Goal: Information Seeking & Learning: Learn about a topic

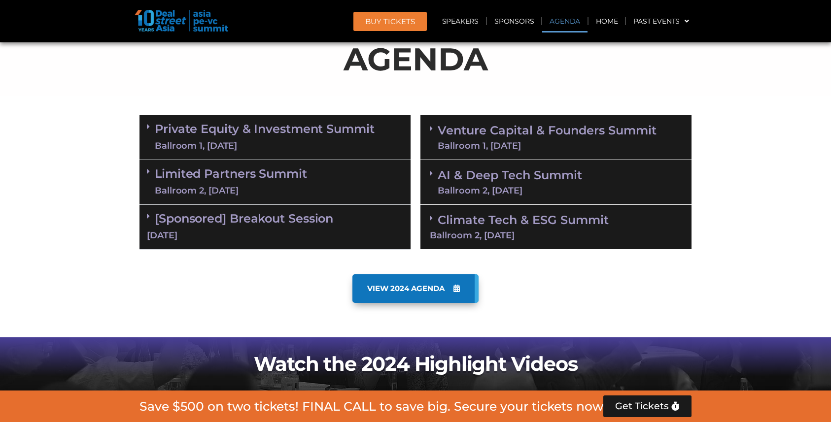
scroll to position [542, 0]
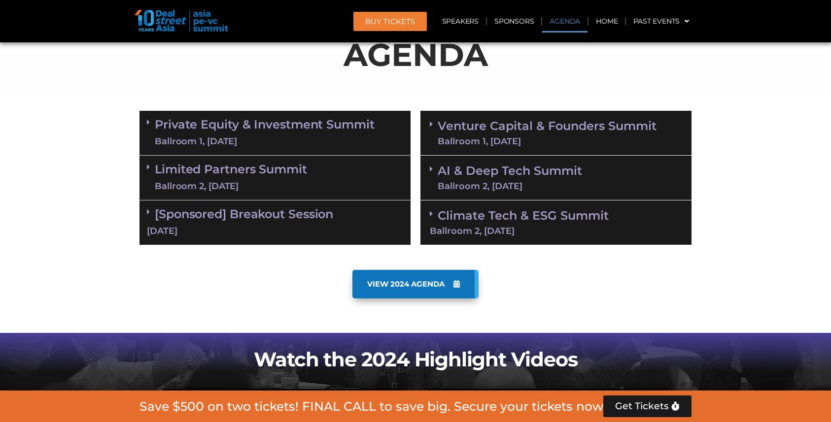
click at [155, 126] on link "Private Equity & Investment Summit Ballroom 1, [DATE]" at bounding box center [265, 133] width 220 height 30
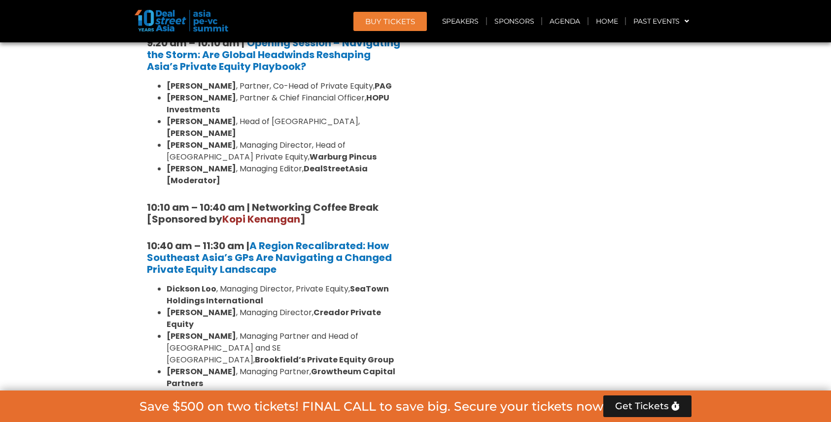
scroll to position [789, 0]
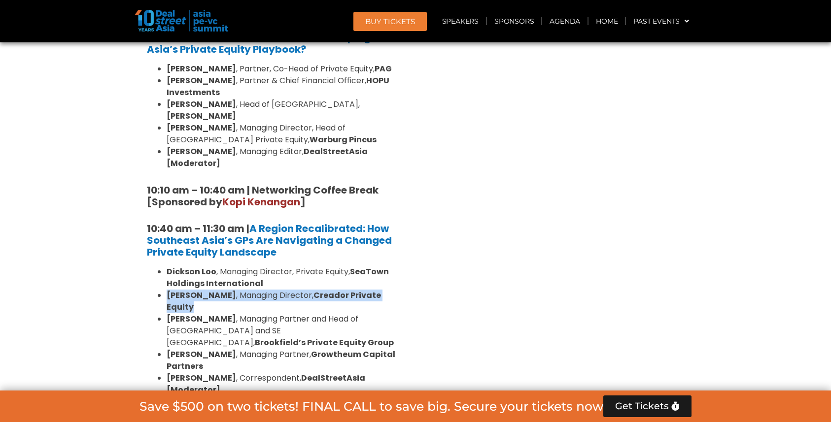
drag, startPoint x: 202, startPoint y: 279, endPoint x: 166, endPoint y: 269, distance: 37.9
click at [166, 269] on ul "[PERSON_NAME] , Managing Director, Private Equity, SeaTown Holdings Internation…" at bounding box center [275, 331] width 256 height 130
click at [203, 290] on li "[PERSON_NAME] , Managing Director, Creador Private Equity" at bounding box center [285, 302] width 237 height 24
drag, startPoint x: 195, startPoint y: 282, endPoint x: 172, endPoint y: 274, distance: 24.5
click at [172, 290] on li "[PERSON_NAME] , Managing Director, Creador Private Equity" at bounding box center [285, 302] width 237 height 24
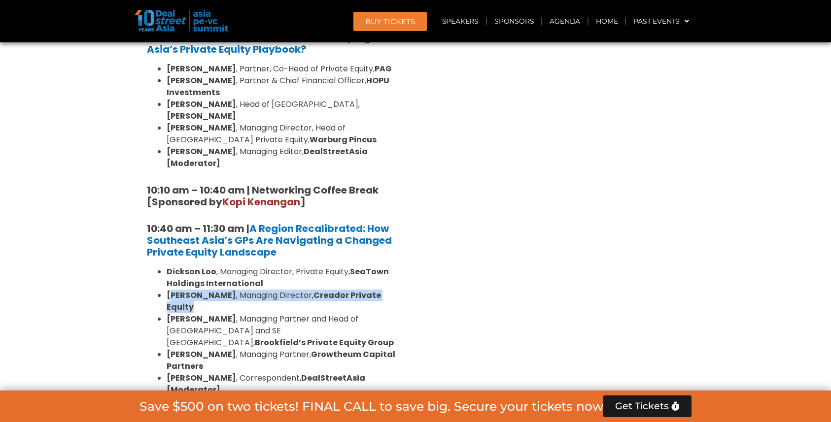
click at [188, 290] on strong "Creador Private Equity" at bounding box center [274, 301] width 214 height 23
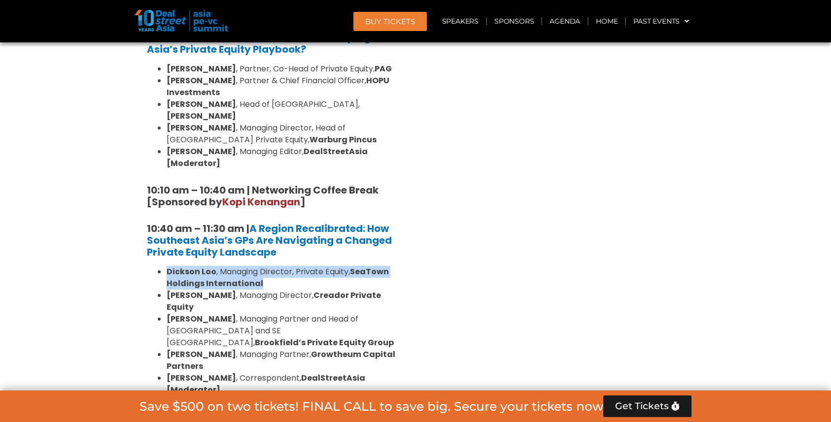
drag, startPoint x: 166, startPoint y: 247, endPoint x: 275, endPoint y: 265, distance: 110.3
click at [275, 266] on ul "[PERSON_NAME] , Managing Director, Private Equity, SeaTown Holdings Internation…" at bounding box center [275, 331] width 256 height 130
copy li "[PERSON_NAME] , Managing Director, Private Equity, SeaTown Holdings Internation…"
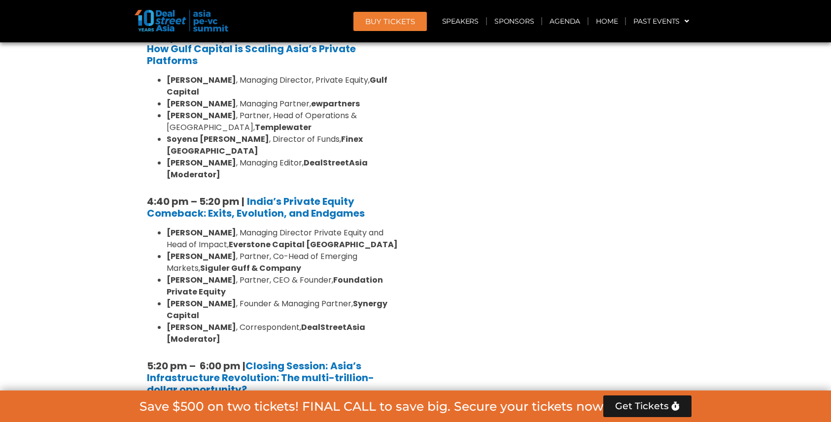
scroll to position [1774, 0]
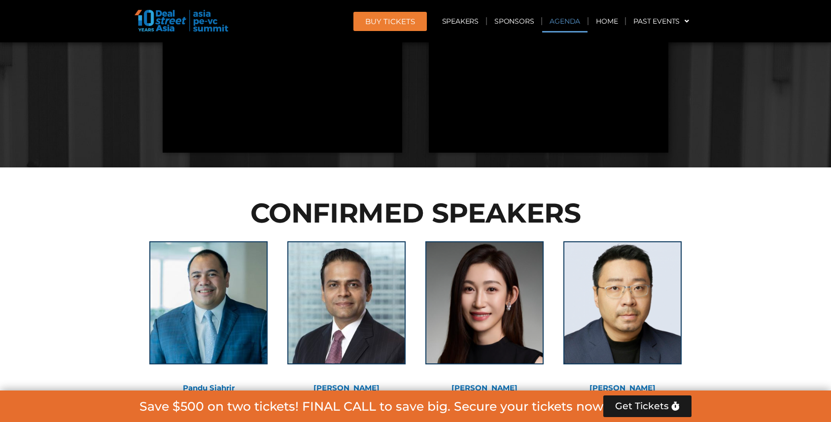
scroll to position [658, 0]
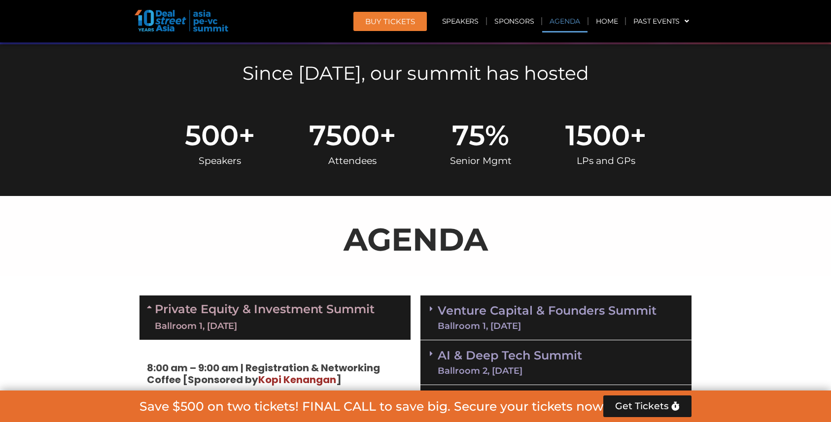
scroll to position [456, 0]
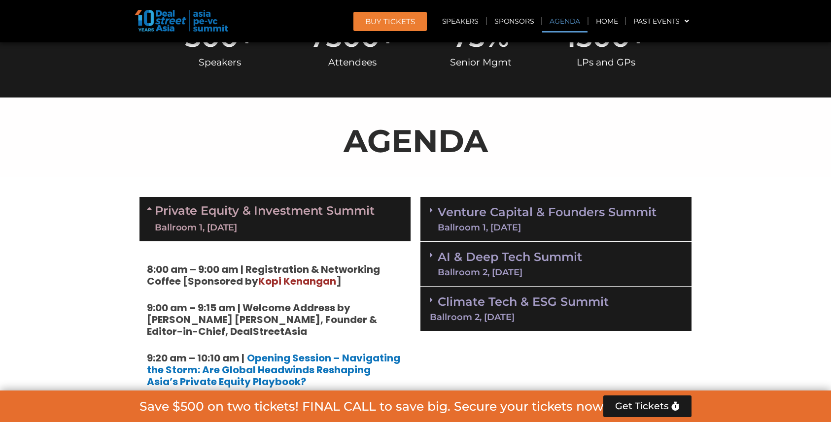
click at [493, 223] on div "Ballroom 1, [DATE]" at bounding box center [547, 227] width 219 height 9
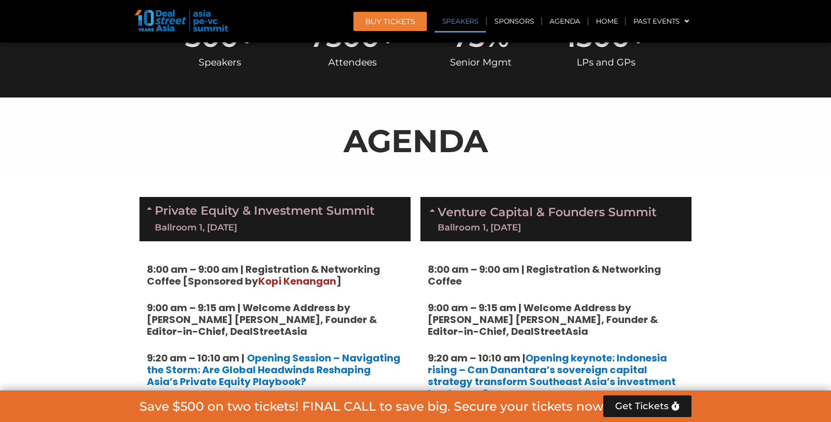
scroll to position [1001, 0]
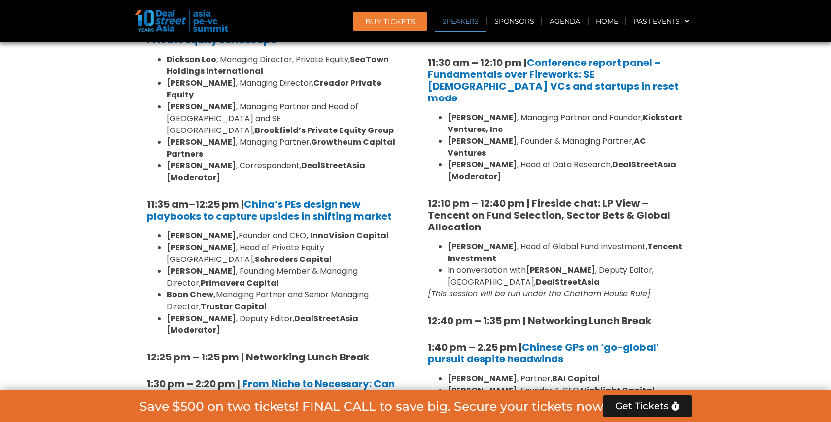
click at [675, 198] on div "8:00 am – 9:00 am | Registration & Networking Coffee 9:00 am – 9:15 am | Welcom…" at bounding box center [556, 396] width 256 height 1354
click at [584, 241] on li "[PERSON_NAME] , Head of Global Fund Investment, Tencent Investment" at bounding box center [565, 253] width 237 height 24
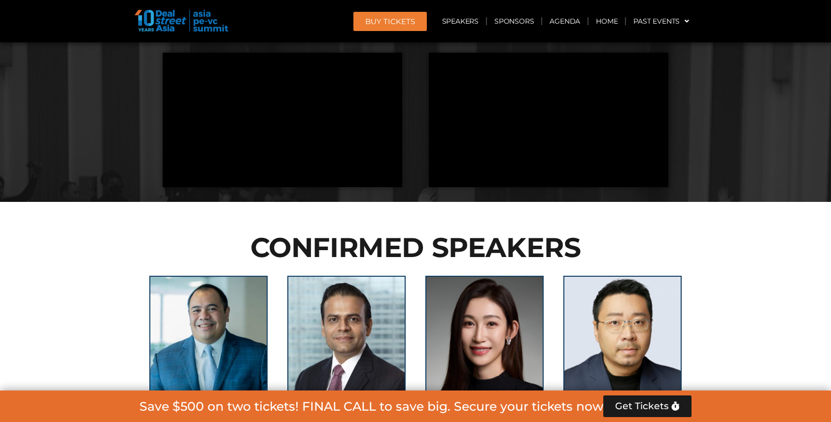
scroll to position [2529, 0]
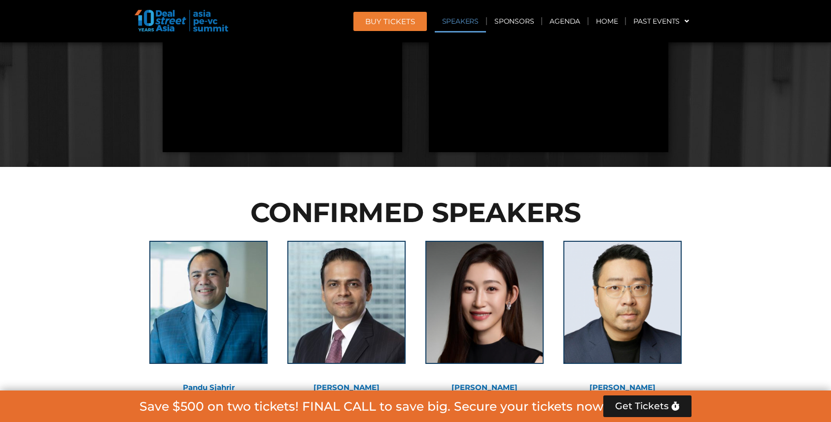
scroll to position [986, 0]
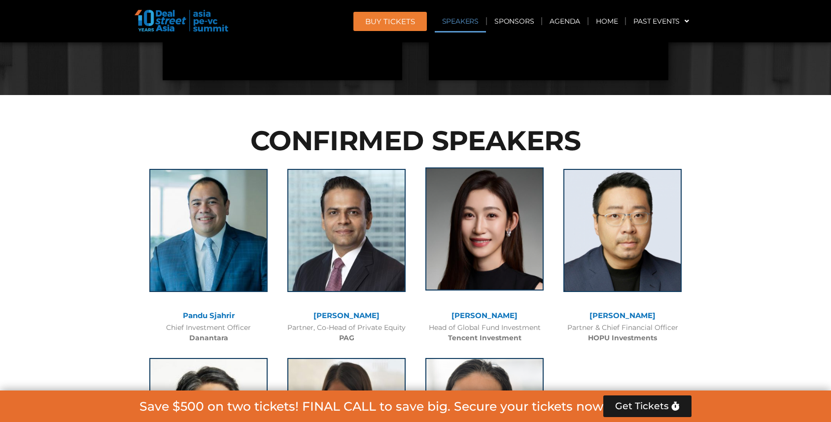
click at [461, 212] on img at bounding box center [484, 229] width 118 height 123
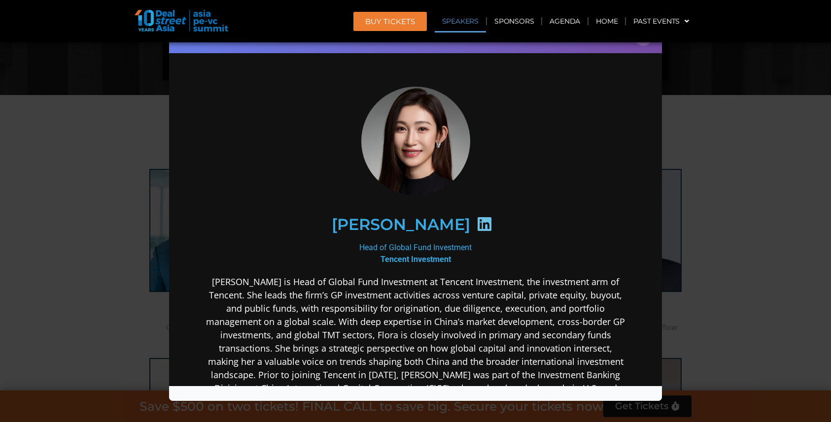
scroll to position [0, 0]
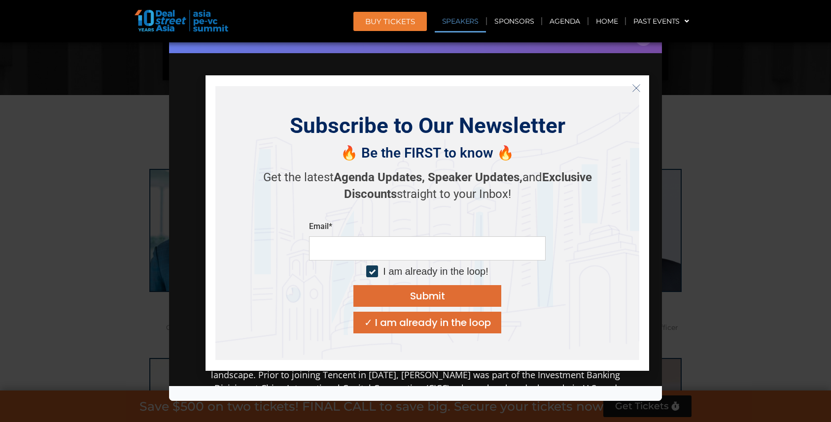
click at [637, 88] on icon "Close" at bounding box center [636, 88] width 9 height 9
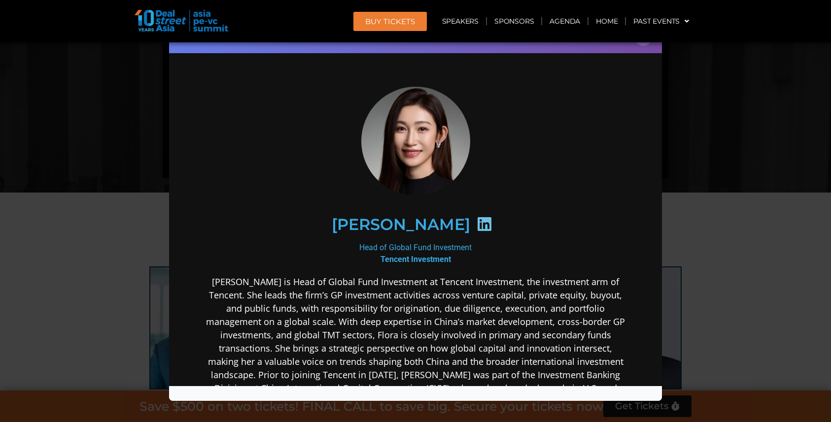
scroll to position [887, 0]
click at [645, 44] on button "×" at bounding box center [643, 37] width 17 height 17
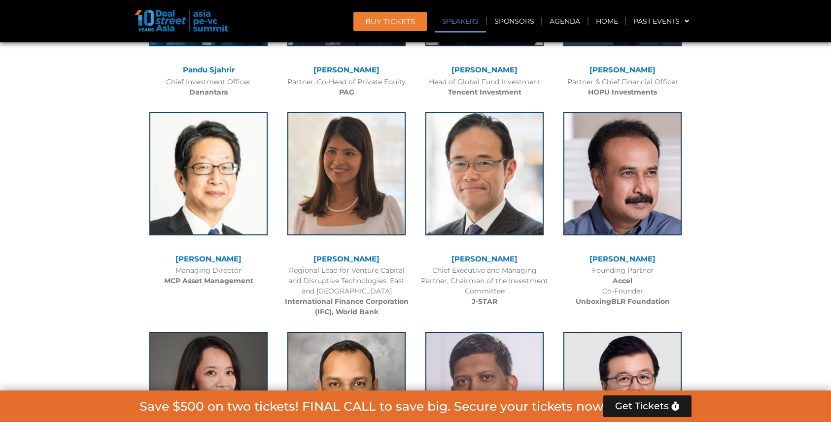
scroll to position [1232, 0]
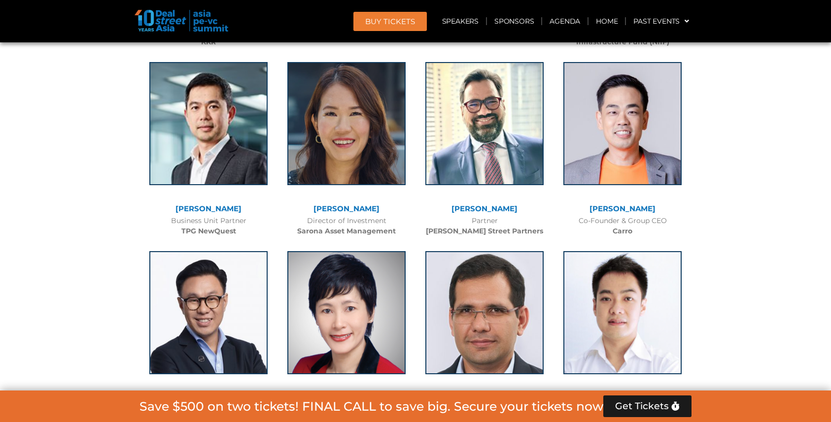
scroll to position [1922, 0]
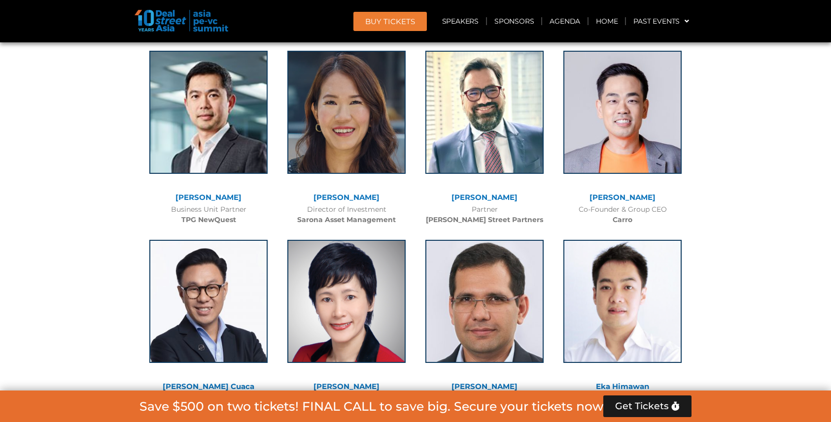
click at [314, 221] on b "Sarona Asset Management" at bounding box center [346, 219] width 99 height 9
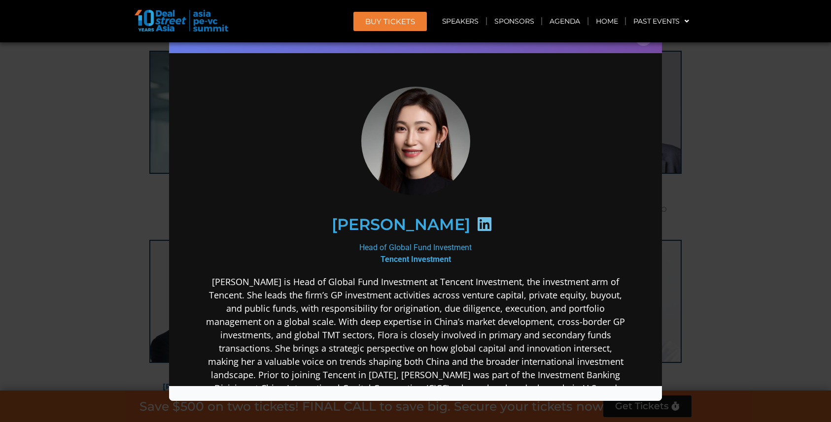
click at [92, 186] on div "Speaker Profile ×" at bounding box center [415, 211] width 831 height 422
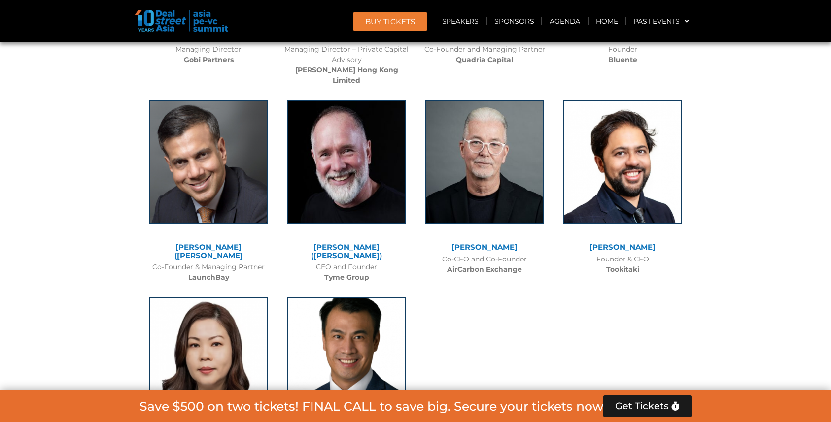
scroll to position [6505, 0]
